Goal: Task Accomplishment & Management: Manage account settings

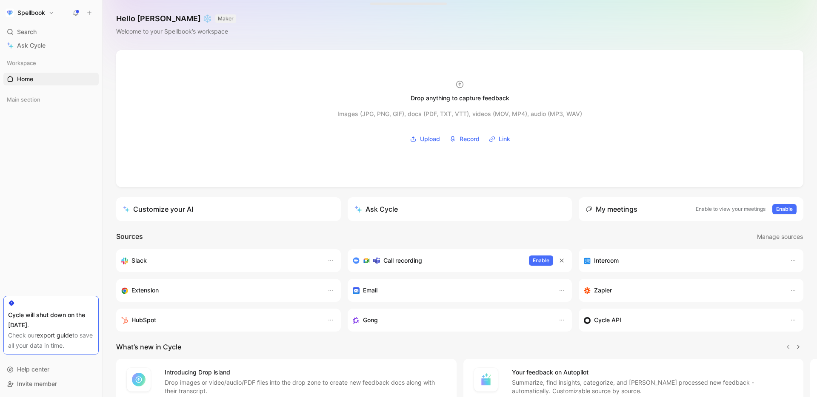
click at [43, 15] on h1 "Spellbook" at bounding box center [31, 13] width 28 height 8
click at [45, 84] on div "Workspace settings G then S" at bounding box center [58, 88] width 105 height 14
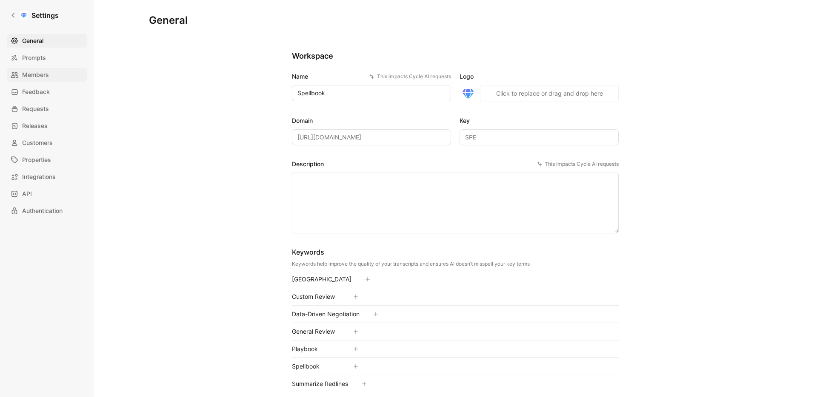
click at [27, 69] on link "Members" at bounding box center [47, 75] width 80 height 14
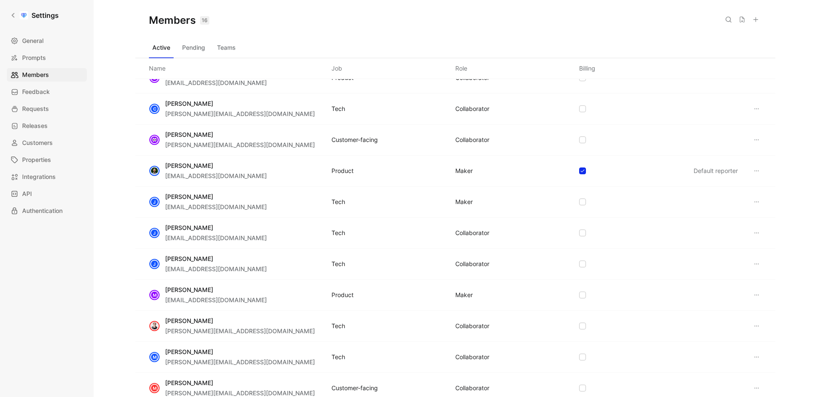
scroll to position [51, 0]
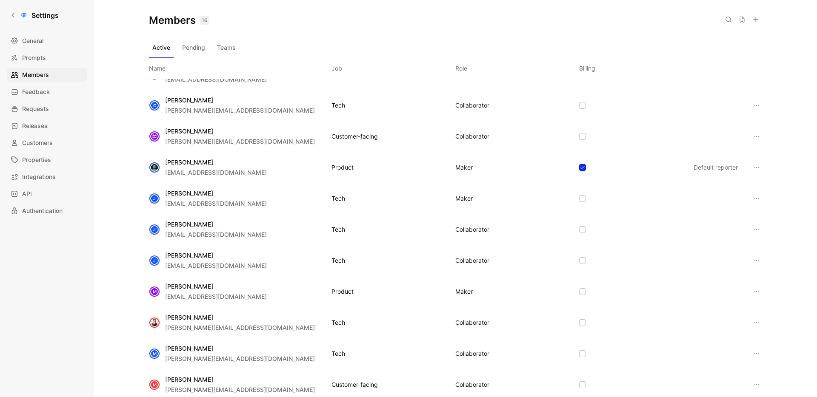
click at [248, 163] on div "[PERSON_NAME] [PERSON_NAME][EMAIL_ADDRESS][DOMAIN_NAME] Product MAKER Default r…" at bounding box center [455, 167] width 640 height 31
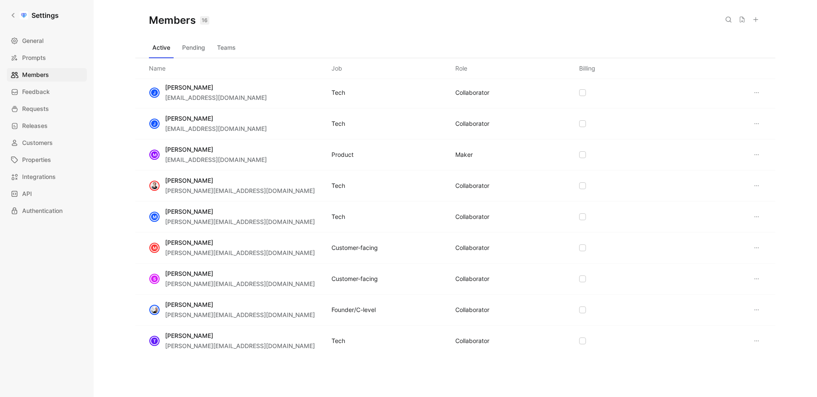
scroll to position [100, 0]
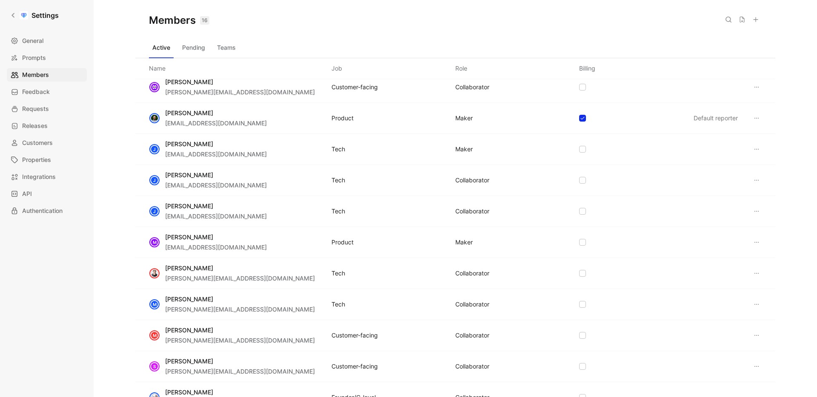
click at [191, 243] on span "[EMAIL_ADDRESS][DOMAIN_NAME]" at bounding box center [216, 248] width 102 height 10
click at [35, 212] on span "Authentication" at bounding box center [42, 211] width 40 height 10
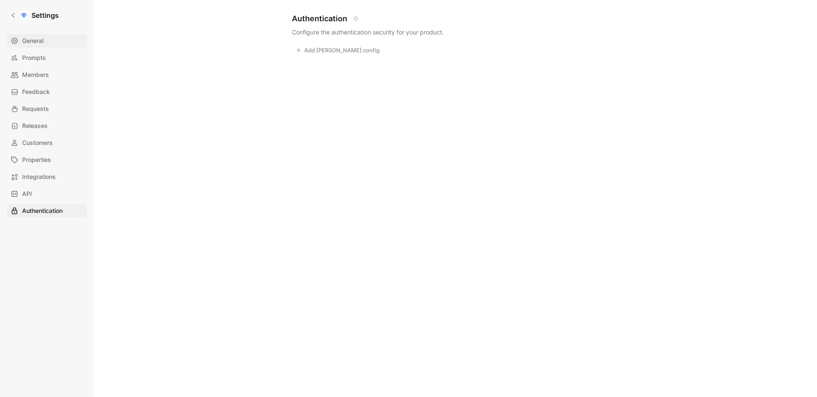
click at [59, 43] on link "General" at bounding box center [47, 41] width 80 height 14
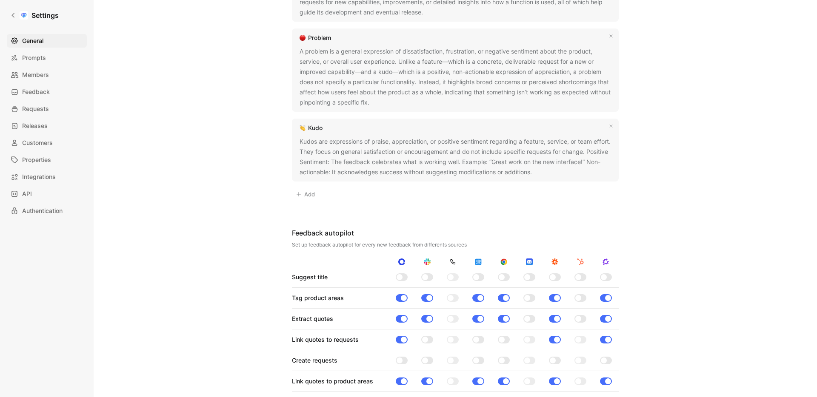
scroll to position [868, 0]
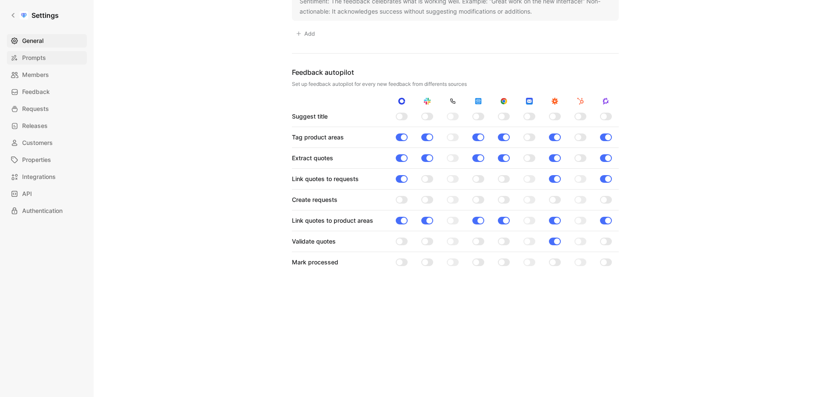
click at [39, 63] on span "Prompts" at bounding box center [34, 58] width 24 height 10
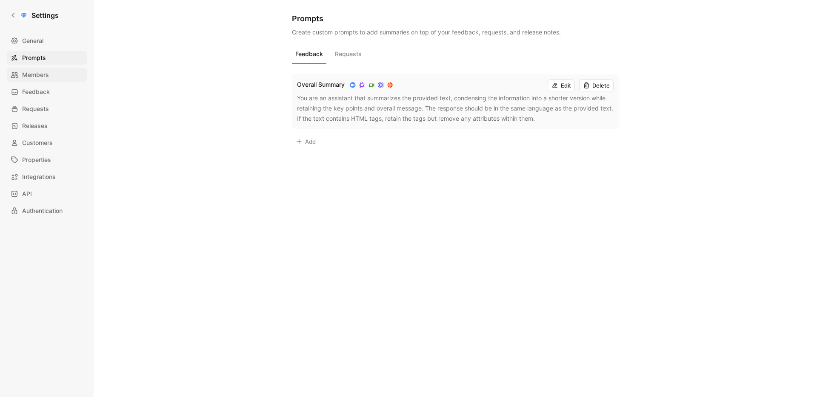
click at [42, 71] on span "Members" at bounding box center [35, 75] width 27 height 10
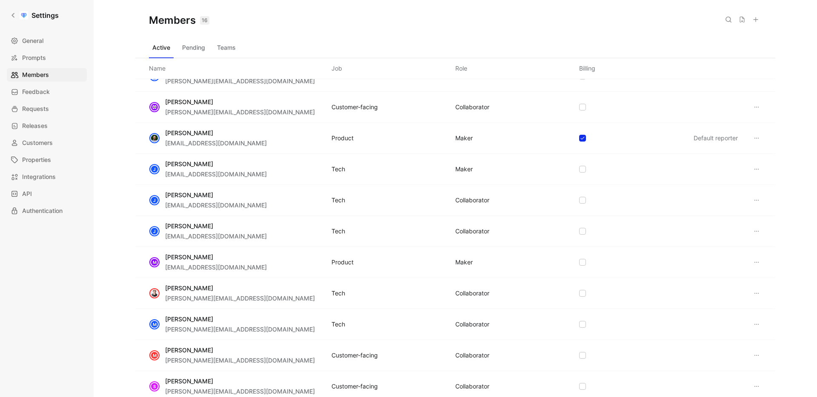
scroll to position [82, 0]
click at [756, 261] on icon at bounding box center [756, 261] width 4 height 1
click at [18, 15] on link "Settings" at bounding box center [34, 15] width 55 height 17
